Goal: Find specific page/section

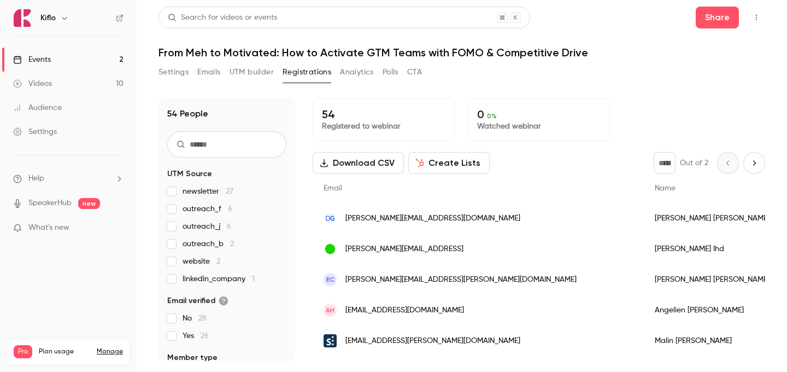
click at [99, 56] on link "Events 2" at bounding box center [68, 60] width 137 height 24
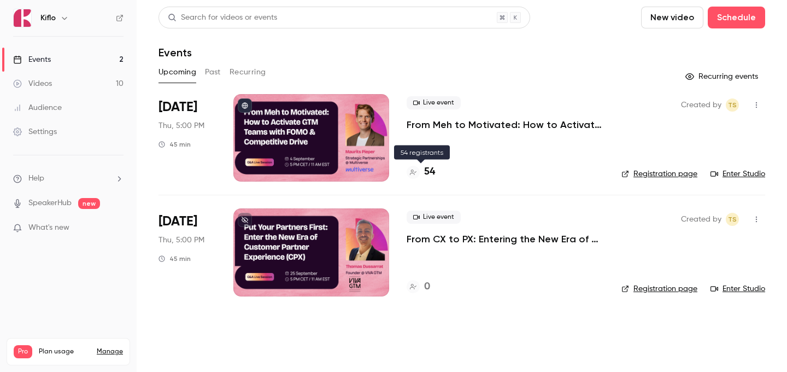
click at [435, 179] on h4 "54" at bounding box center [429, 172] width 11 height 15
